Goal: Task Accomplishment & Management: Use online tool/utility

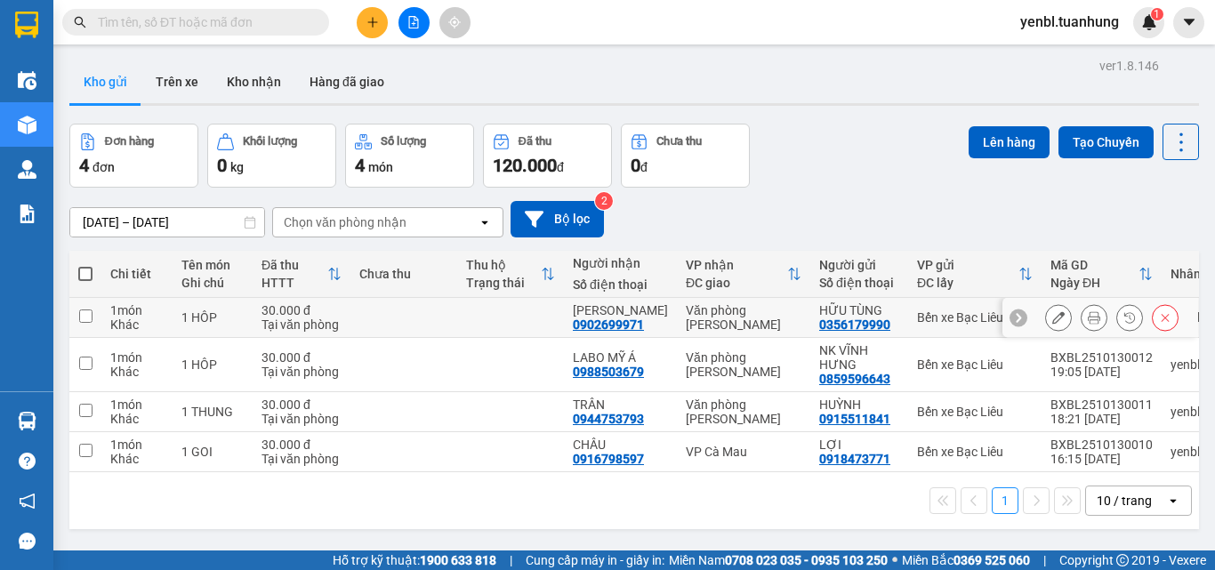
click at [1082, 322] on button at bounding box center [1094, 317] width 25 height 31
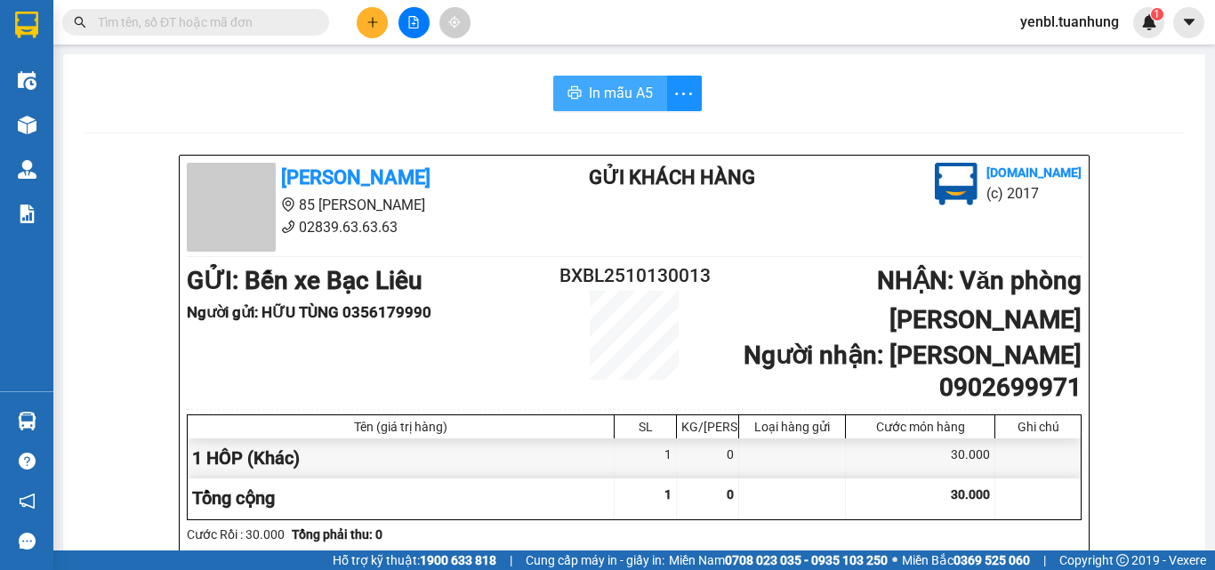
click at [600, 96] on span "In mẫu A5" at bounding box center [621, 93] width 64 height 22
click at [589, 101] on span "In mẫu A5" at bounding box center [621, 93] width 64 height 22
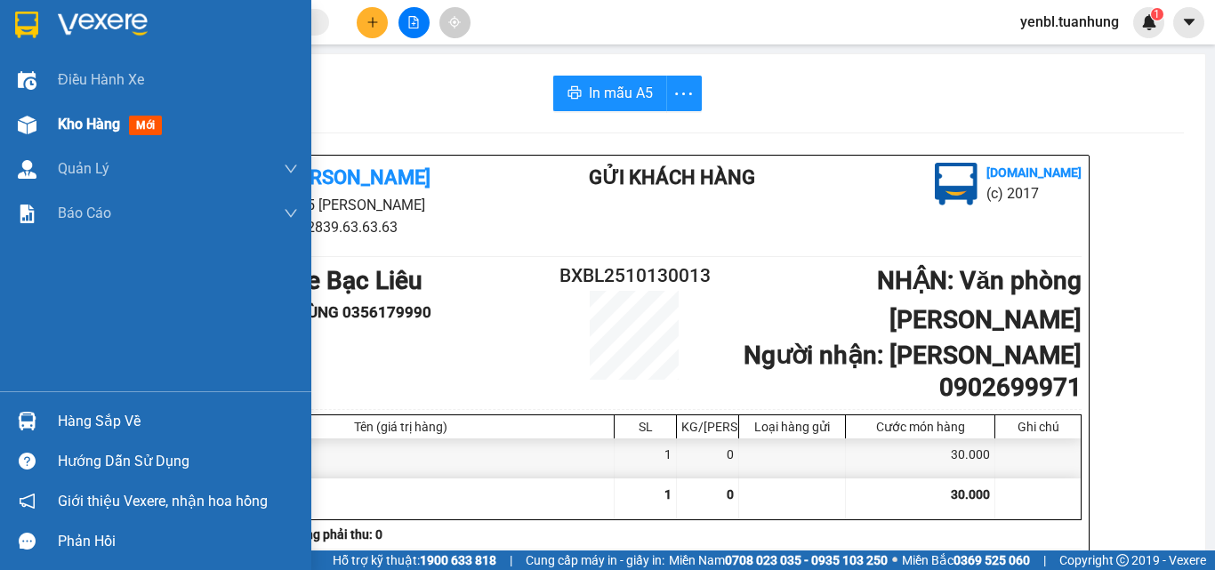
click at [41, 125] on div at bounding box center [27, 124] width 31 height 31
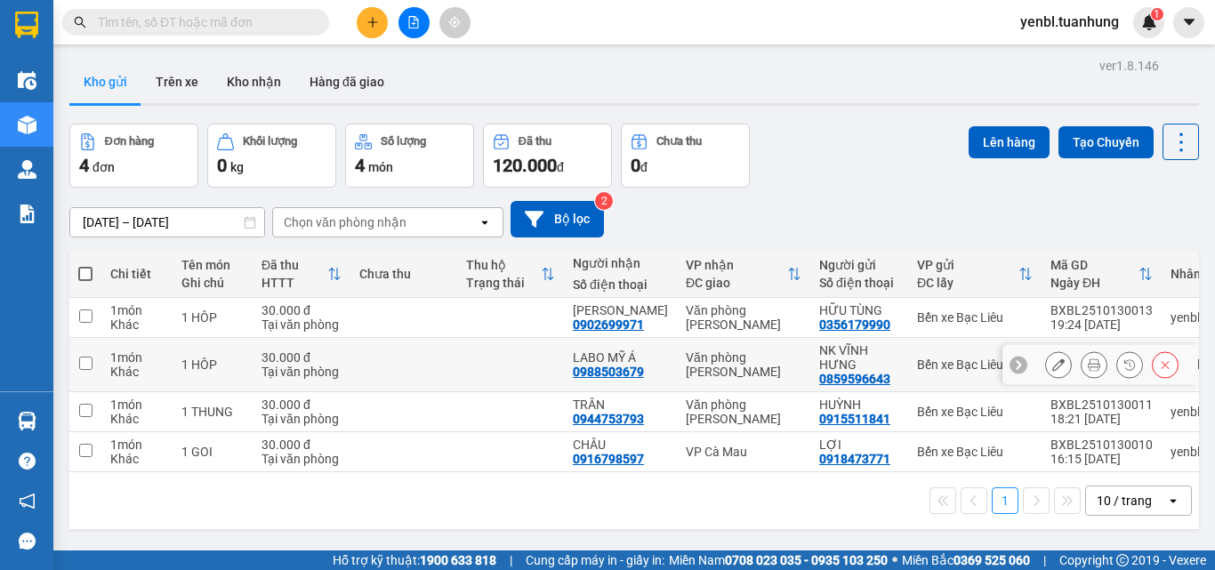
click at [1088, 363] on icon at bounding box center [1094, 364] width 12 height 12
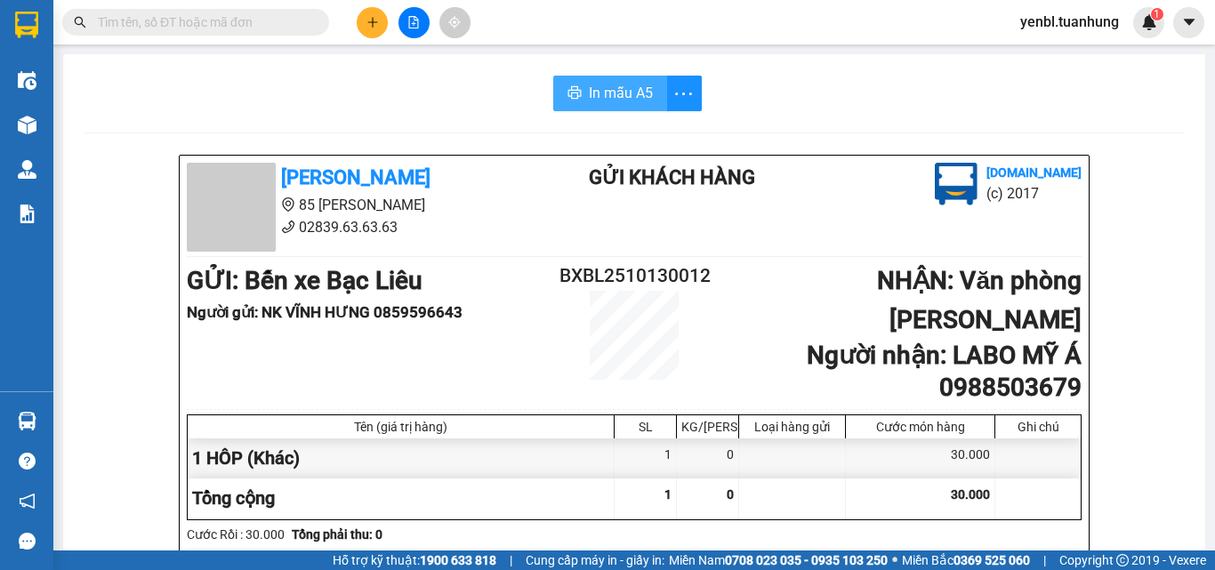
click at [601, 93] on span "In mẫu A5" at bounding box center [621, 93] width 64 height 22
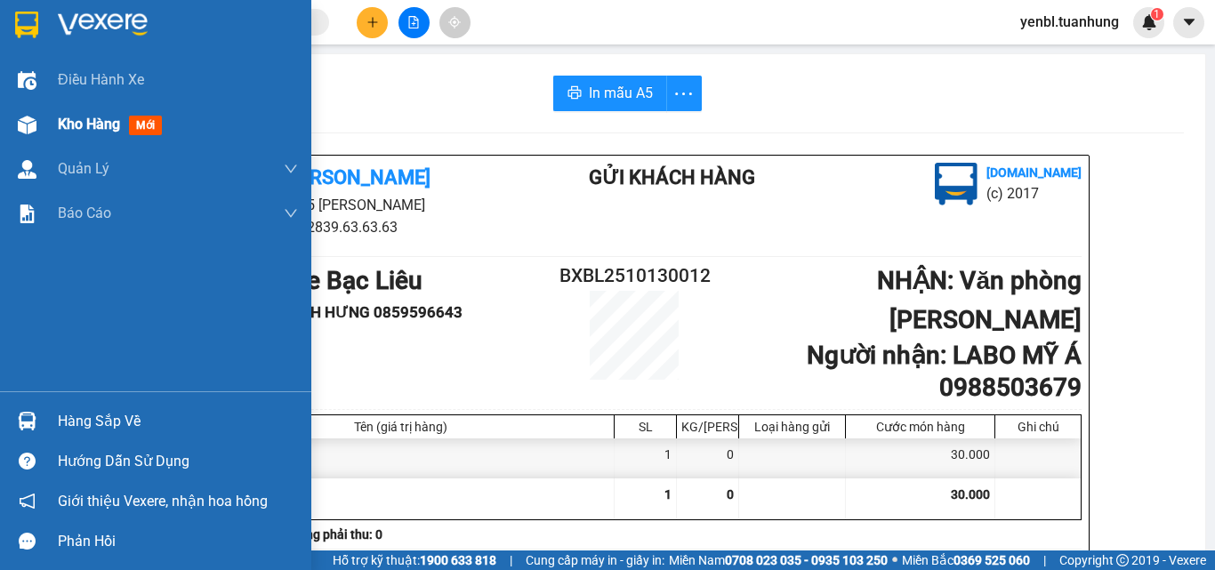
click at [78, 134] on div "Kho hàng mới" at bounding box center [113, 124] width 111 height 22
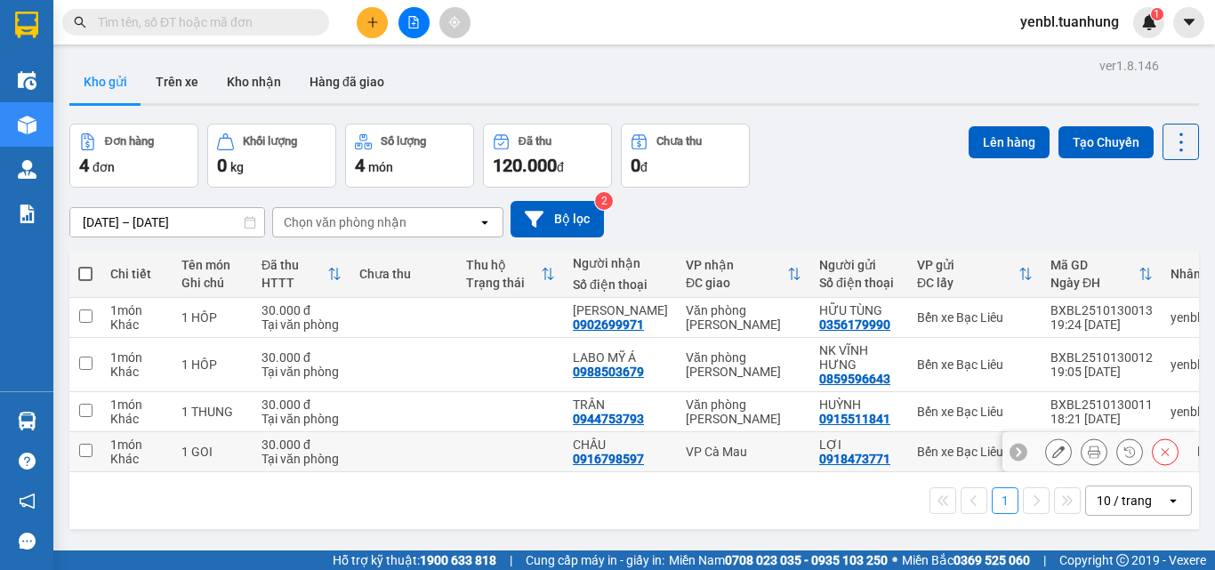
click at [79, 449] on input "checkbox" at bounding box center [85, 450] width 13 height 13
checkbox input "true"
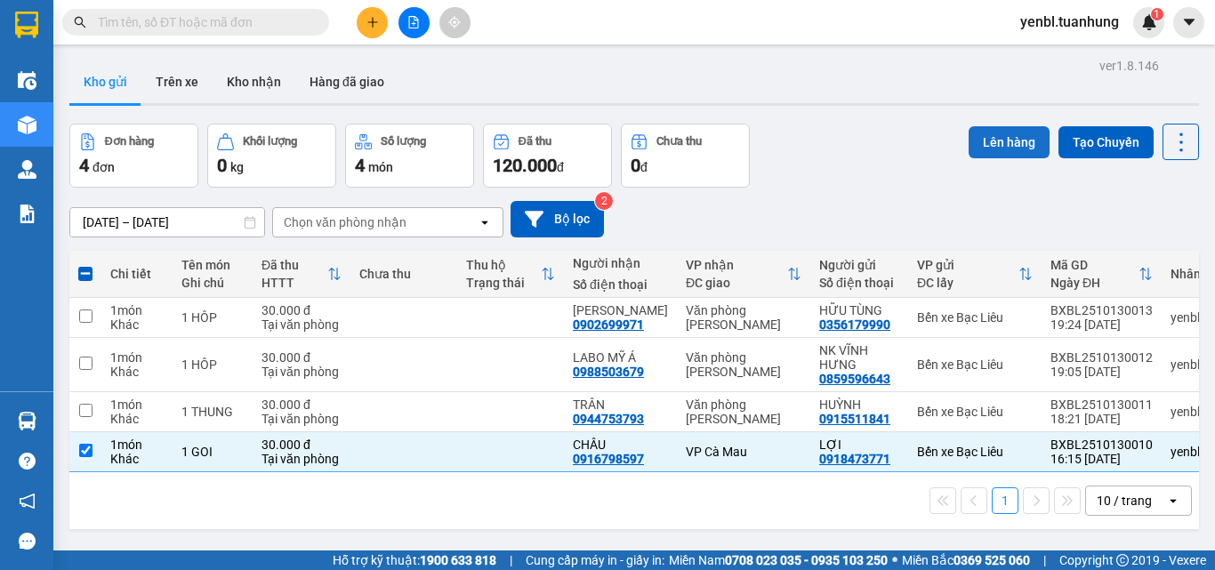
click at [1016, 153] on button "Lên hàng" at bounding box center [1009, 142] width 81 height 32
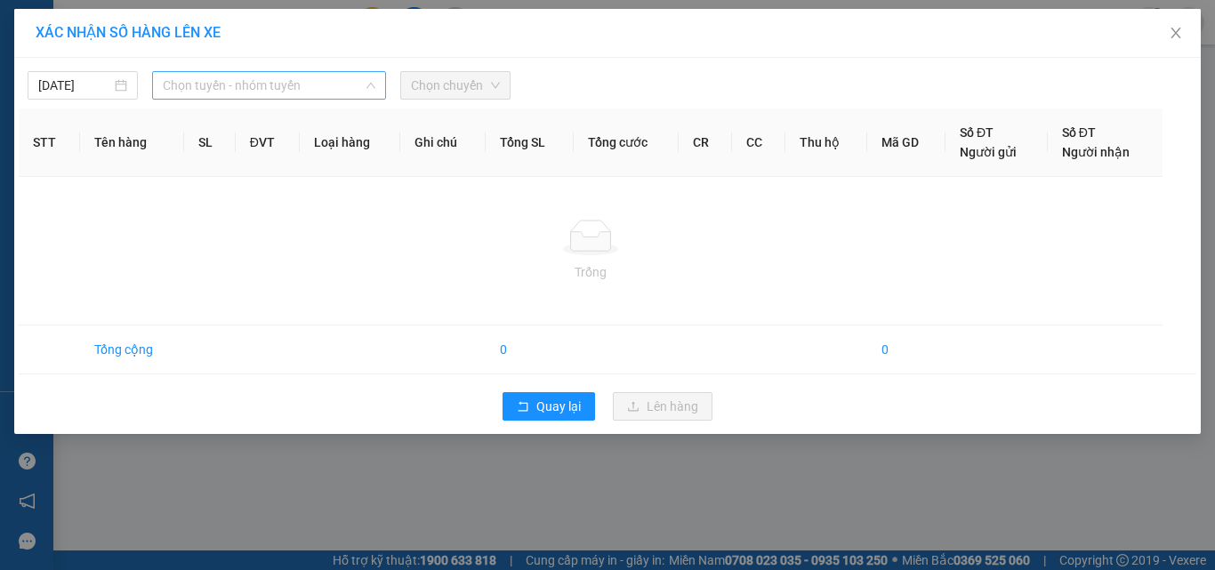
click at [279, 89] on span "Chọn tuyến - nhóm tuyến" at bounding box center [269, 85] width 213 height 27
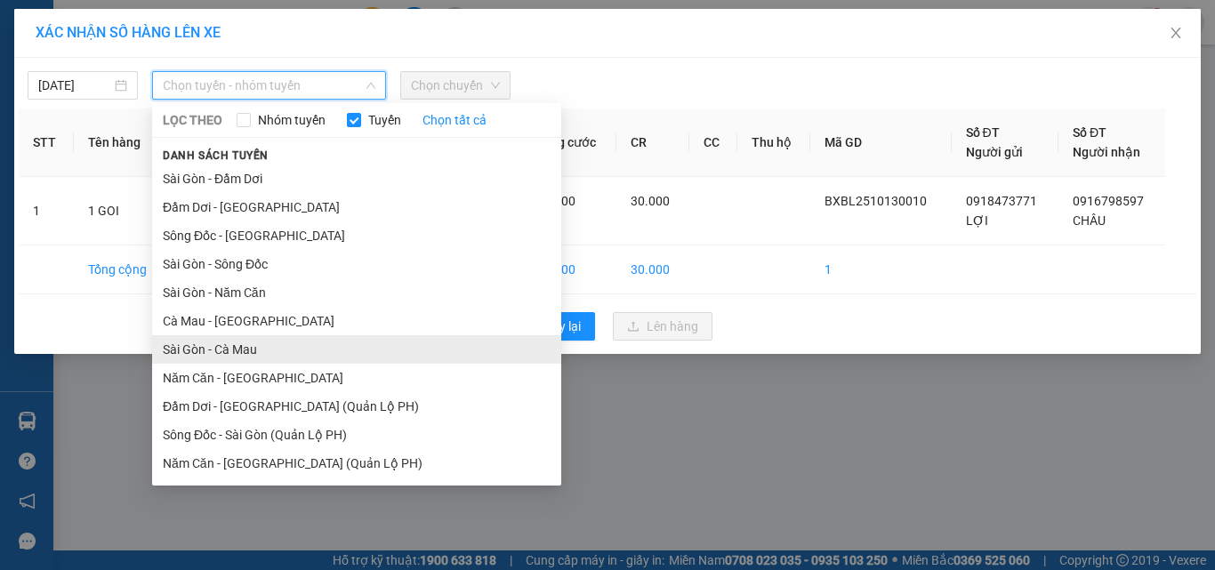
click at [245, 349] on li "Sài Gòn - Cà Mau" at bounding box center [356, 349] width 409 height 28
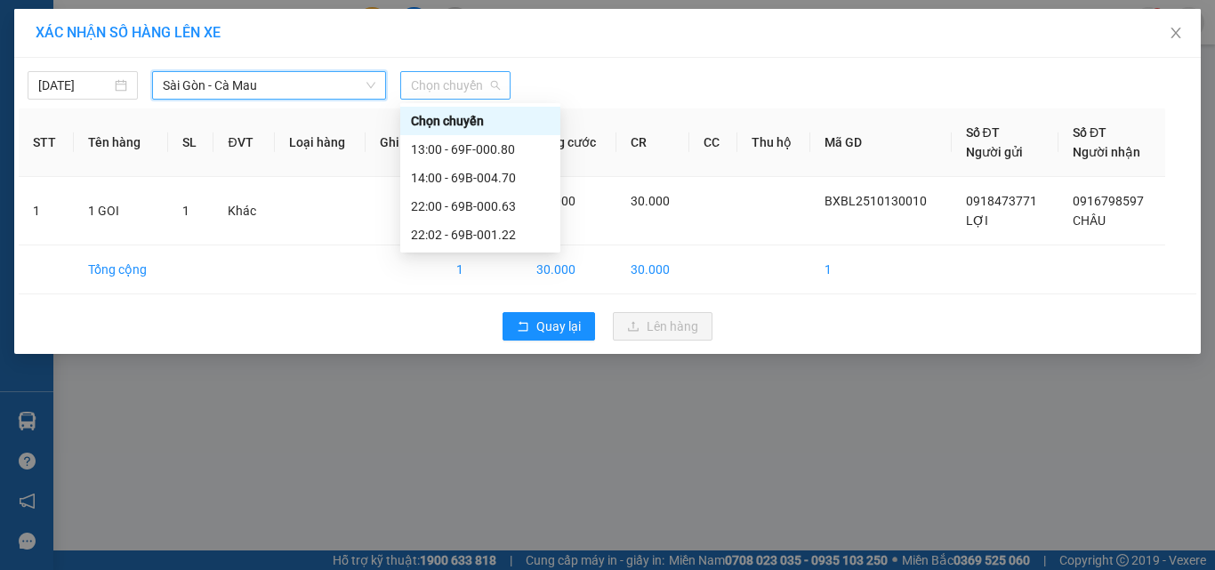
click at [451, 99] on div "Chọn chuyến" at bounding box center [455, 85] width 110 height 28
drag, startPoint x: 491, startPoint y: 156, endPoint x: 519, endPoint y: 203, distance: 54.6
click at [494, 162] on div "13:00 - 69F-000.80" at bounding box center [480, 149] width 160 height 28
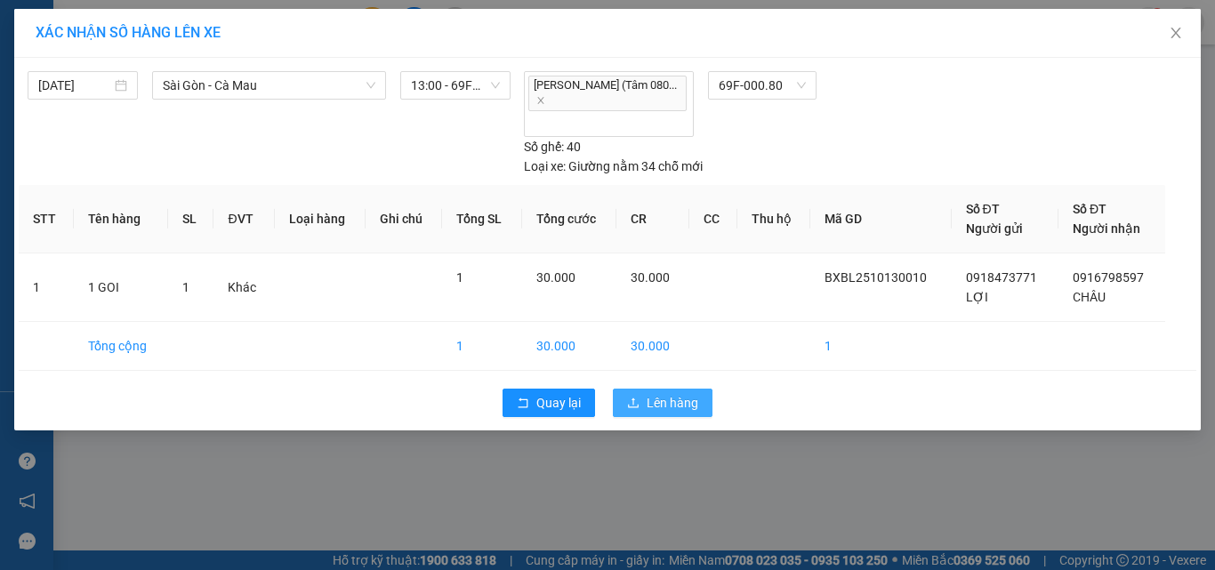
click at [678, 393] on span "Lên hàng" at bounding box center [673, 403] width 52 height 20
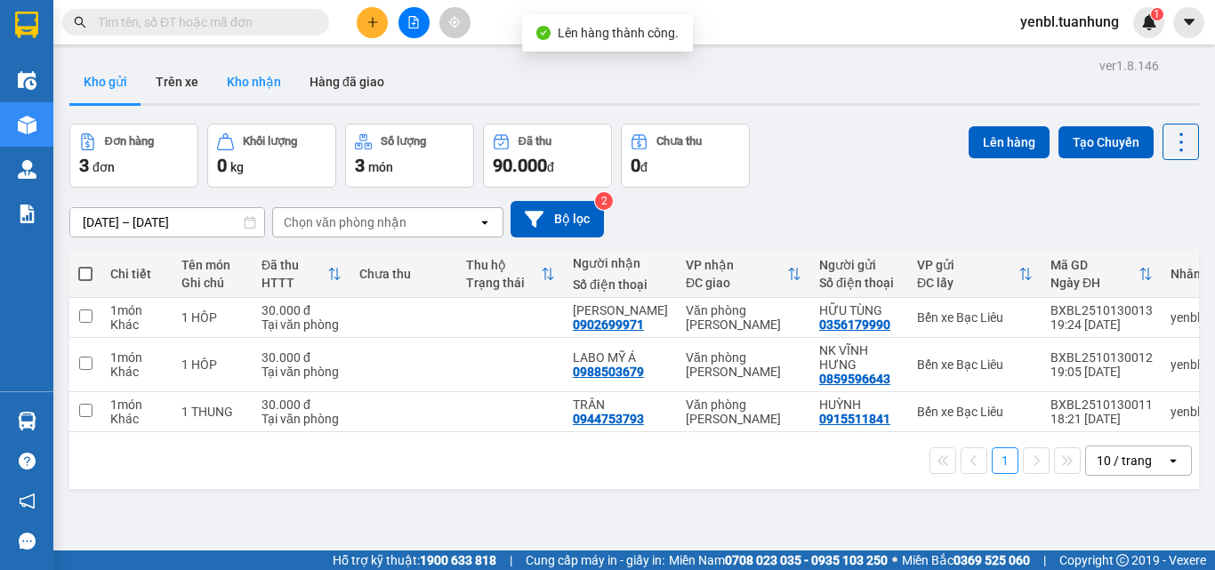
click at [253, 85] on button "Kho nhận" at bounding box center [254, 81] width 83 height 43
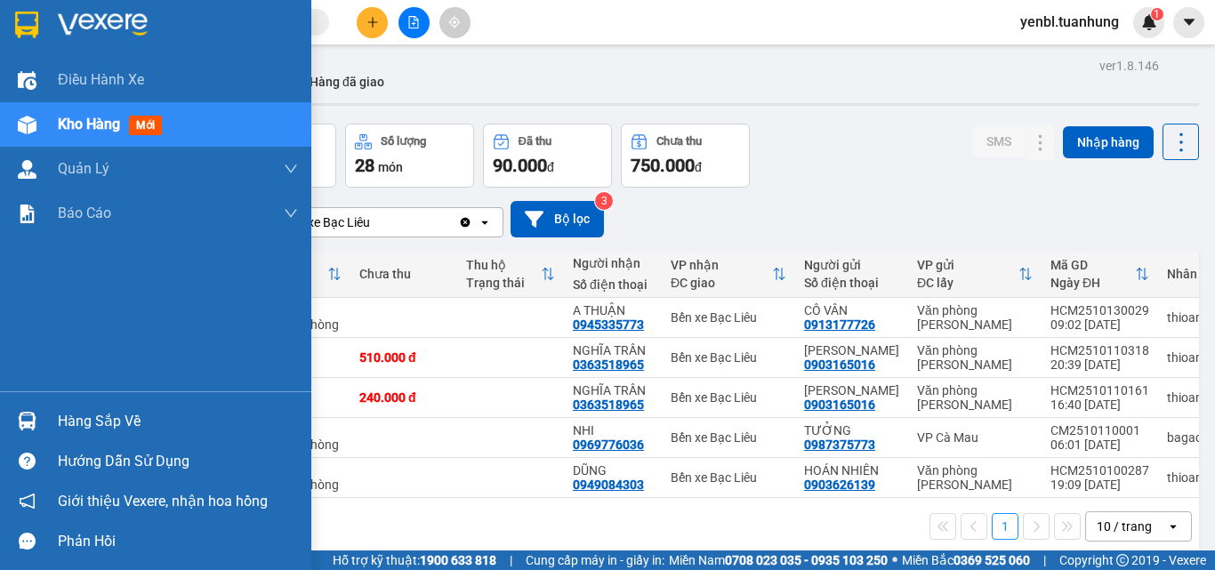
click at [15, 430] on div at bounding box center [27, 421] width 31 height 31
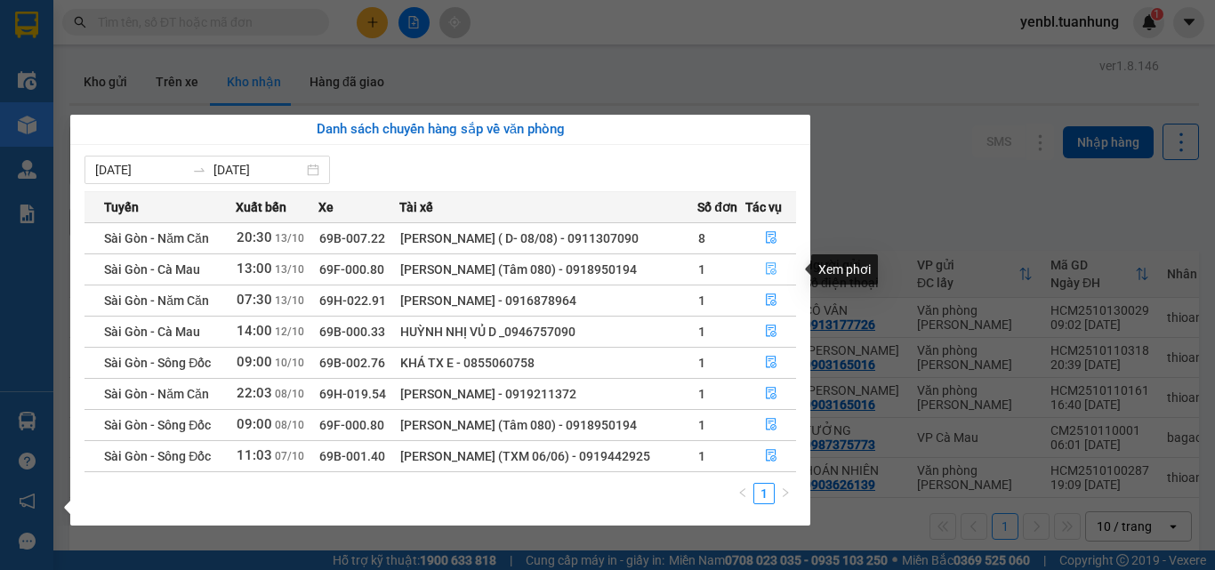
click at [762, 269] on button "button" at bounding box center [770, 269] width 49 height 28
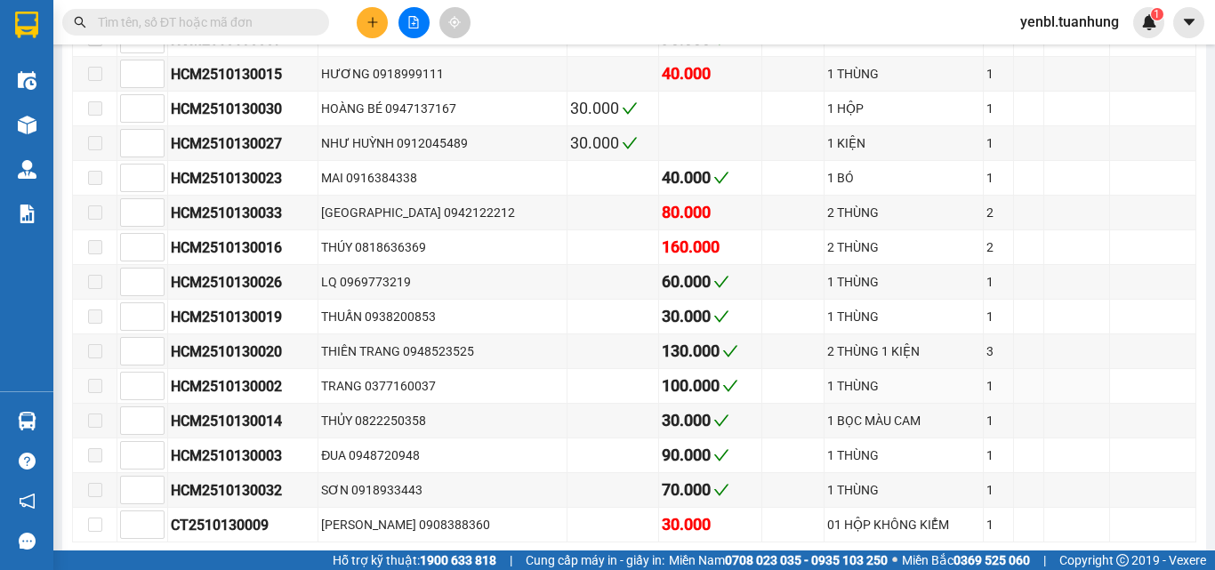
scroll to position [895, 0]
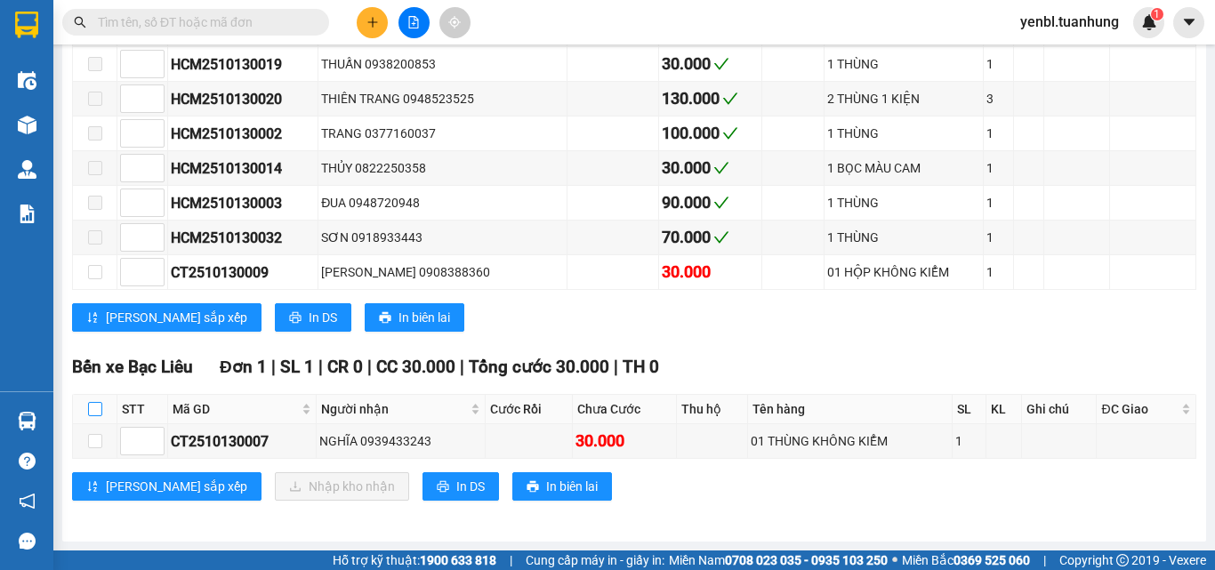
click at [98, 415] on input "checkbox" at bounding box center [95, 409] width 14 height 14
checkbox input "true"
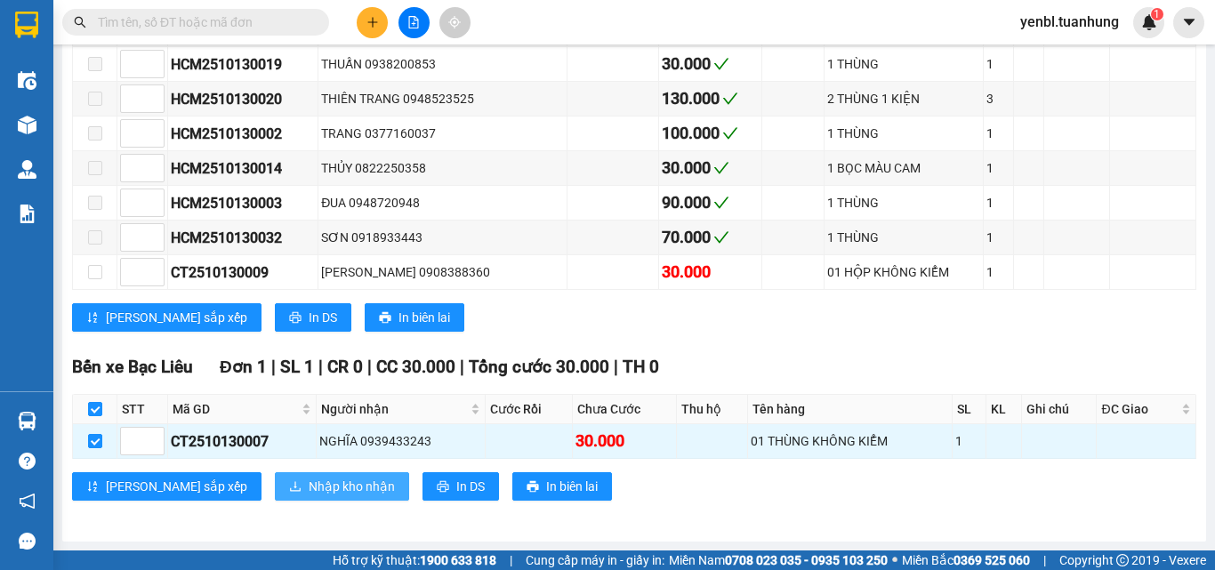
click at [275, 475] on button "Nhập kho nhận" at bounding box center [342, 486] width 134 height 28
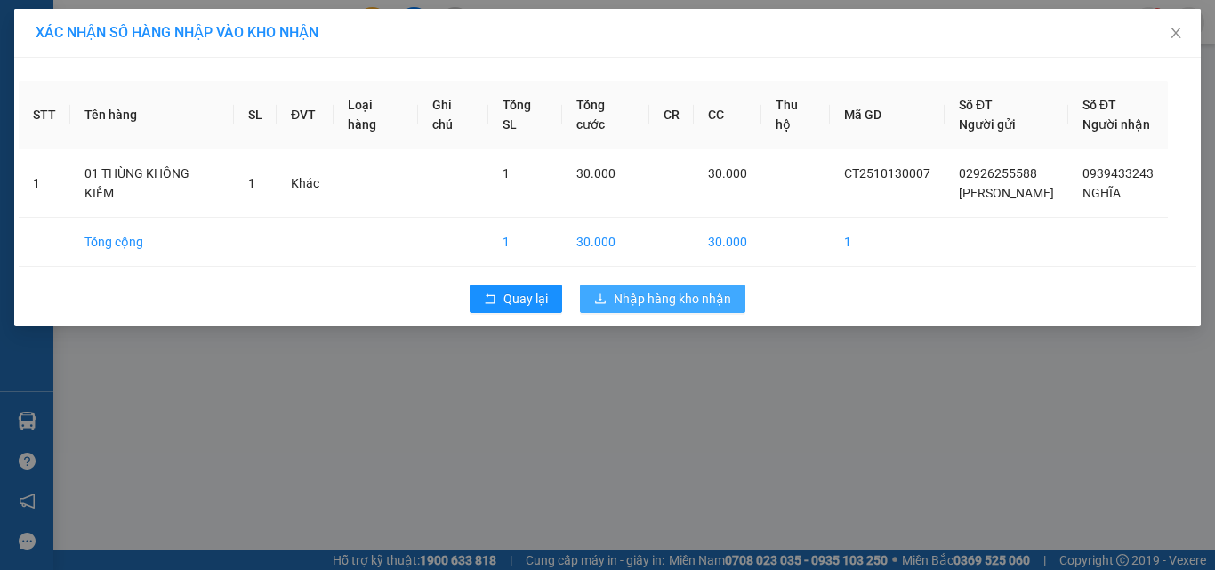
click at [628, 293] on span "Nhập hàng kho nhận" at bounding box center [672, 299] width 117 height 20
